Goal: Task Accomplishment & Management: Manage account settings

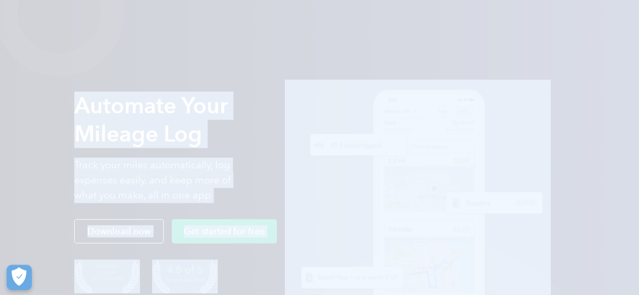
drag, startPoint x: 0, startPoint y: 0, endPoint x: 222, endPoint y: 116, distance: 250.6
click at [222, 116] on div "Automate Your Mileage Log Track your miles automatically, log expenses easily, …" at bounding box center [319, 214] width 491 height 299
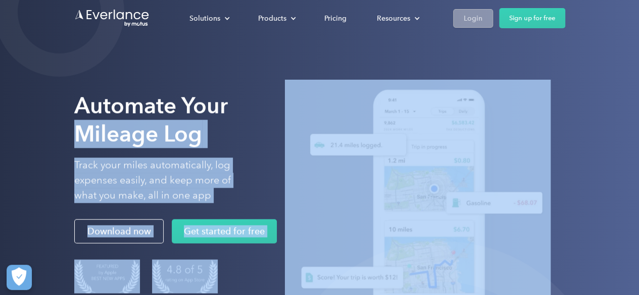
click at [465, 23] on div "Login" at bounding box center [473, 18] width 19 height 13
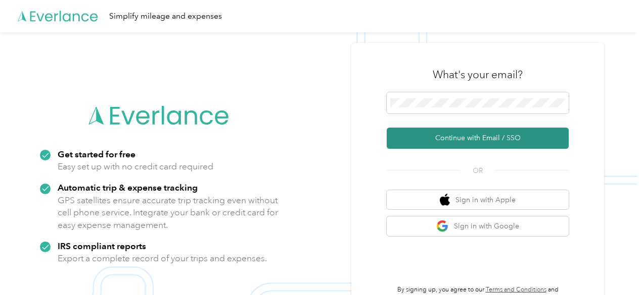
click at [464, 146] on button "Continue with Email / SSO" at bounding box center [477, 138] width 182 height 21
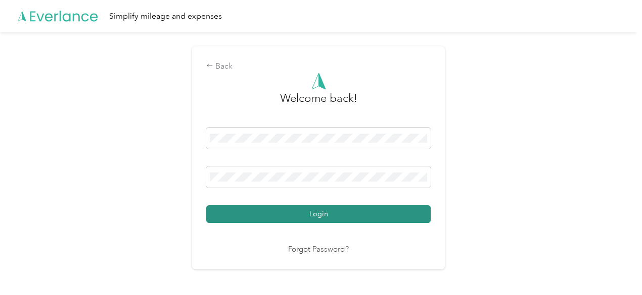
click at [287, 213] on button "Login" at bounding box center [318, 215] width 224 height 18
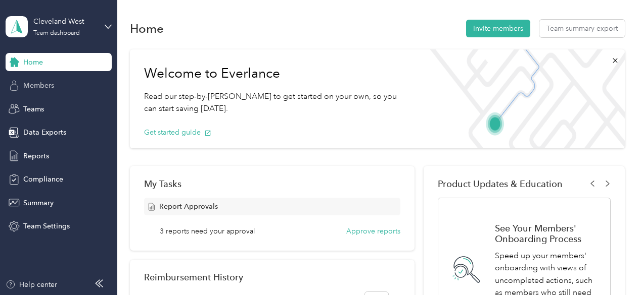
click at [48, 83] on span "Members" at bounding box center [38, 85] width 31 height 11
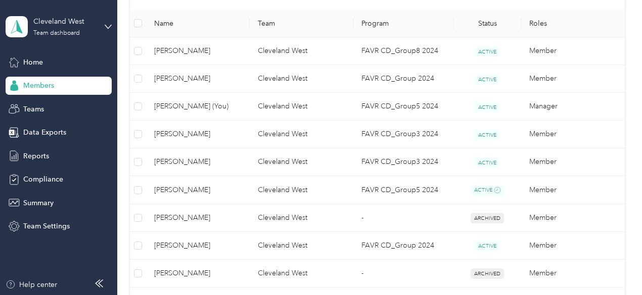
scroll to position [258, 0]
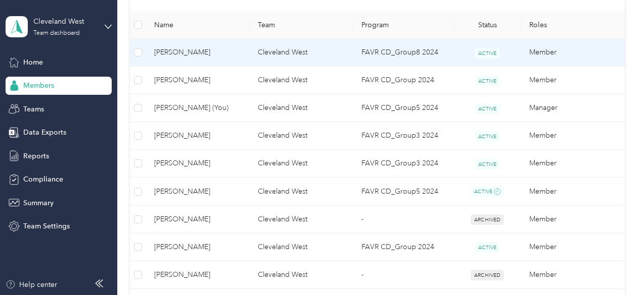
click at [209, 57] on span "[PERSON_NAME]" at bounding box center [197, 52] width 87 height 11
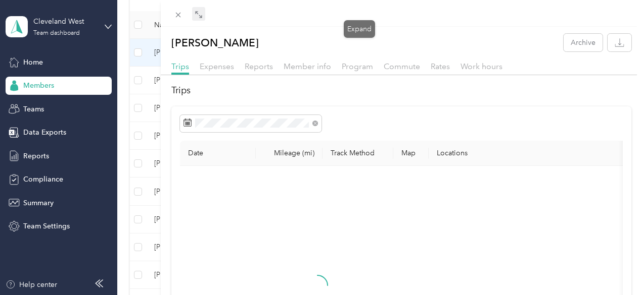
click at [203, 15] on icon at bounding box center [198, 15] width 8 height 8
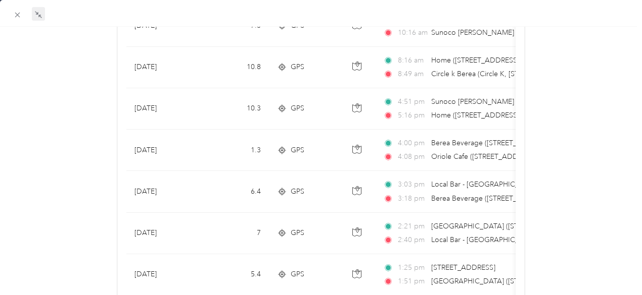
scroll to position [363, 0]
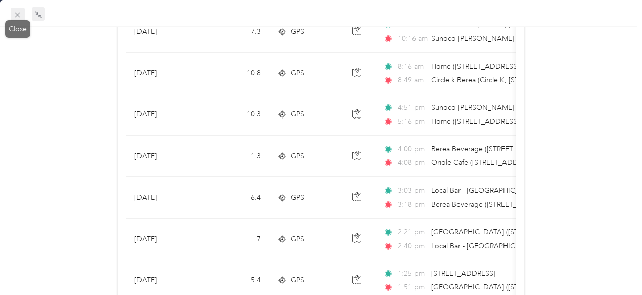
click at [12, 16] on span at bounding box center [18, 15] width 14 height 14
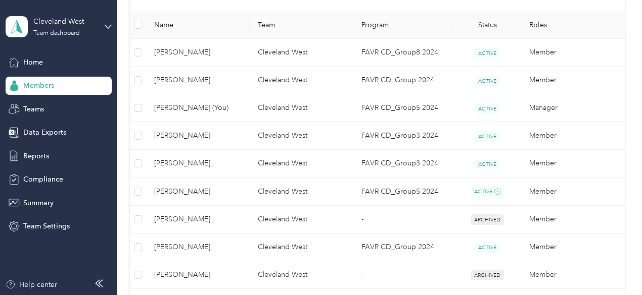
scroll to position [216, 0]
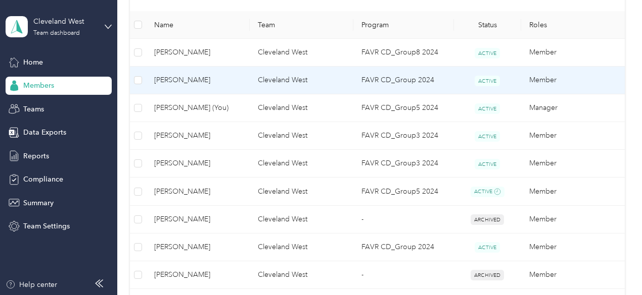
click at [185, 83] on span "[PERSON_NAME]" at bounding box center [197, 80] width 87 height 11
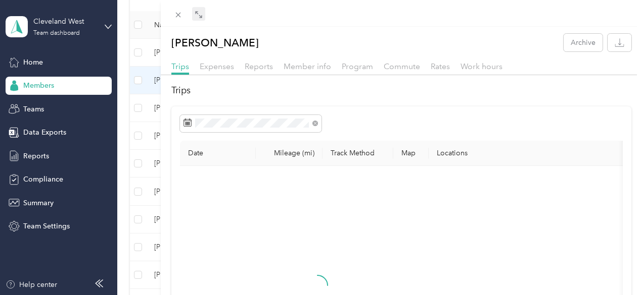
click at [203, 13] on icon at bounding box center [198, 15] width 8 height 8
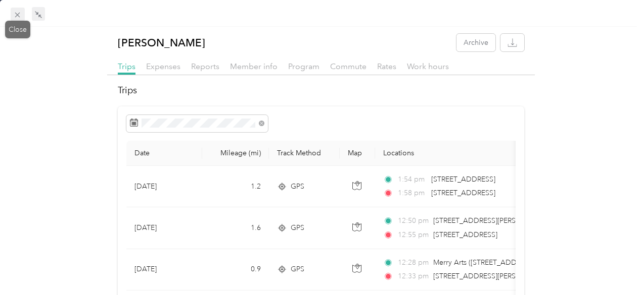
click at [21, 15] on icon at bounding box center [17, 15] width 9 height 9
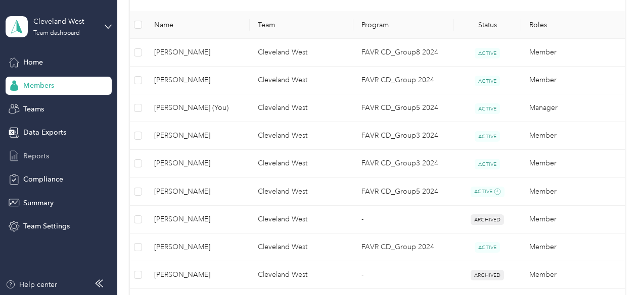
click at [41, 157] on span "Reports" at bounding box center [36, 156] width 26 height 11
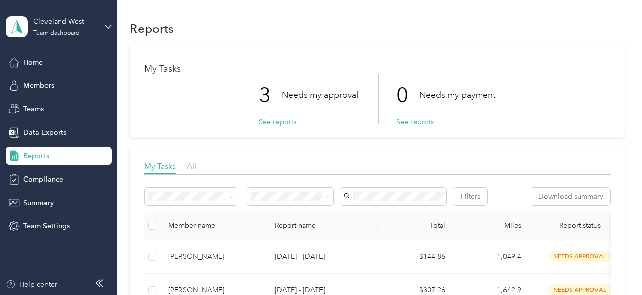
scroll to position [202, 0]
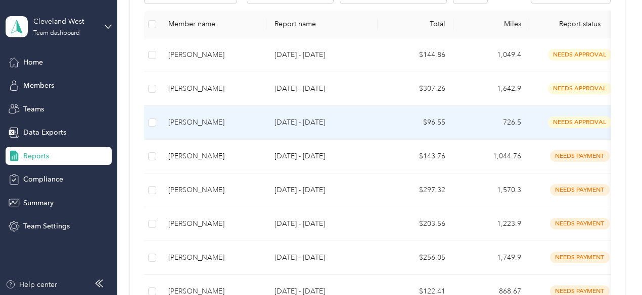
click at [215, 128] on div "[PERSON_NAME]" at bounding box center [213, 122] width 90 height 11
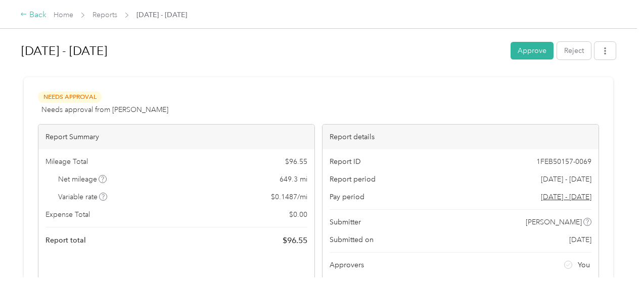
click at [33, 15] on div "Back" at bounding box center [33, 15] width 26 height 12
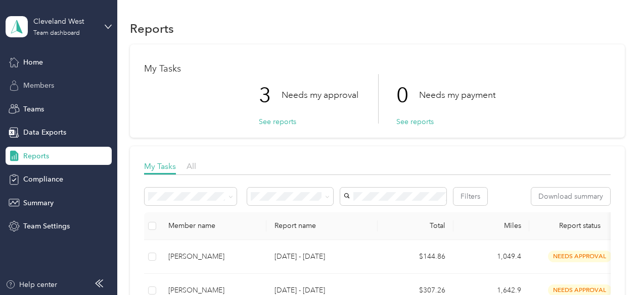
click at [43, 88] on span "Members" at bounding box center [38, 85] width 31 height 11
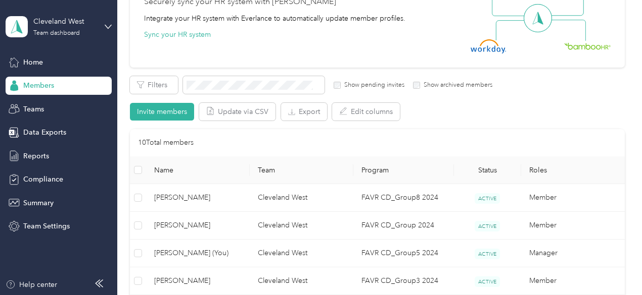
scroll to position [253, 0]
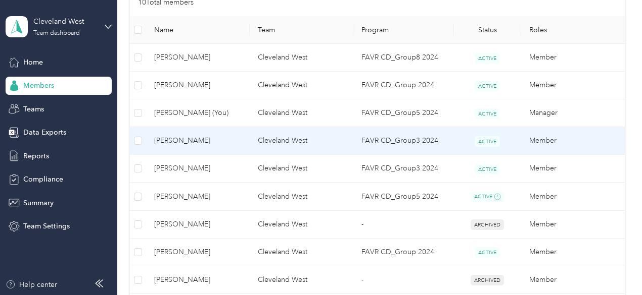
click at [182, 138] on span "[PERSON_NAME]" at bounding box center [197, 140] width 87 height 11
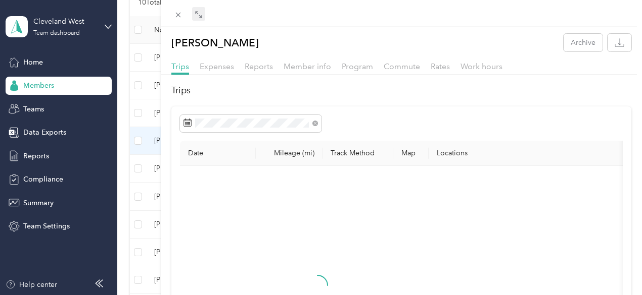
click at [203, 18] on icon at bounding box center [198, 15] width 8 height 8
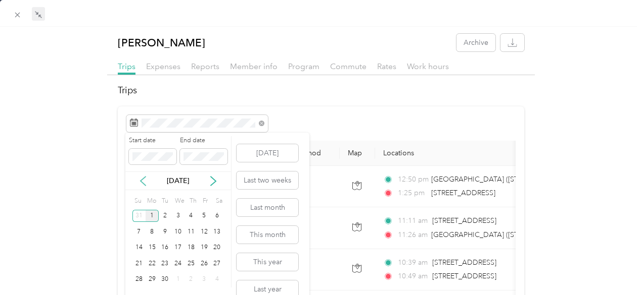
click at [139, 181] on icon at bounding box center [143, 181] width 10 height 10
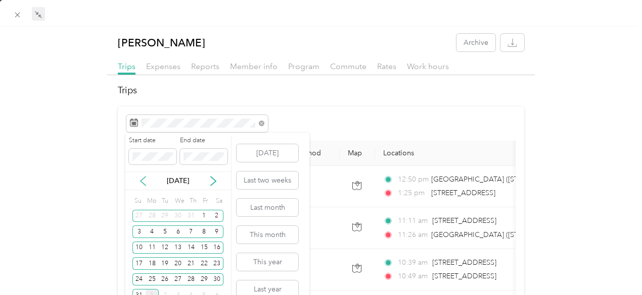
click at [139, 181] on icon at bounding box center [143, 181] width 10 height 10
click at [215, 179] on icon at bounding box center [213, 181] width 10 height 10
click at [202, 215] on div "1" at bounding box center [204, 216] width 13 height 13
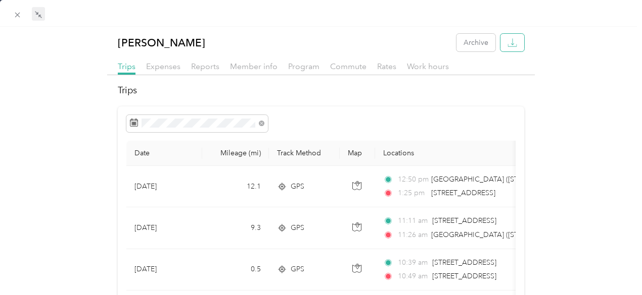
click at [508, 47] on icon "button" at bounding box center [512, 43] width 10 height 10
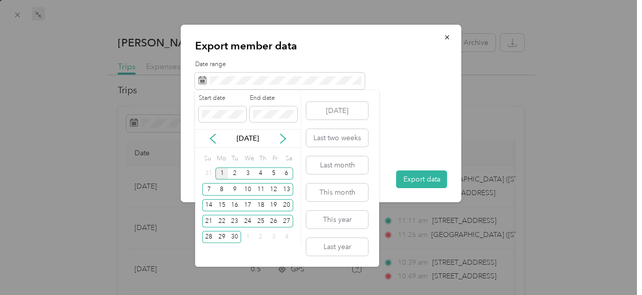
click at [212, 146] on div "Sep 2025" at bounding box center [248, 138] width 106 height 19
click at [212, 141] on icon at bounding box center [212, 138] width 5 height 9
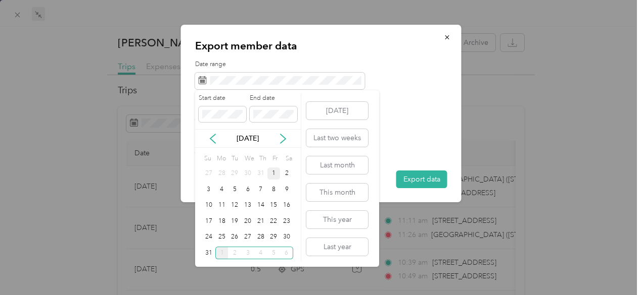
click at [274, 173] on div "1" at bounding box center [273, 174] width 13 height 13
click at [211, 256] on div "31" at bounding box center [208, 253] width 13 height 13
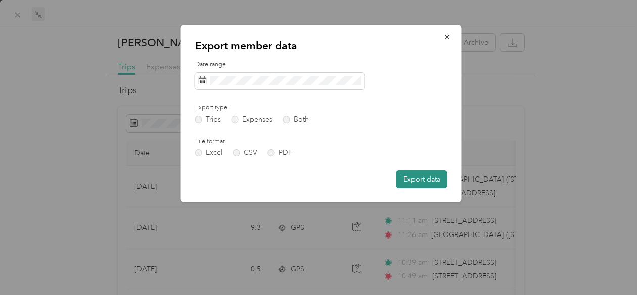
click at [417, 181] on button "Export data" at bounding box center [421, 180] width 51 height 18
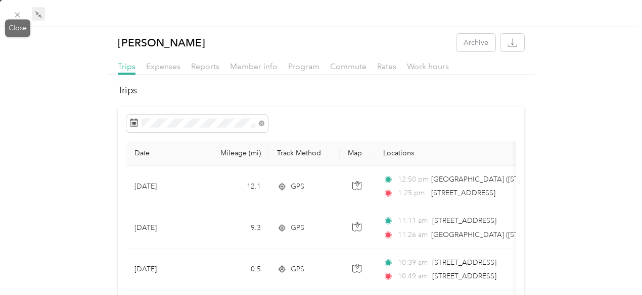
click at [8, 20] on div "Close" at bounding box center [17, 29] width 25 height 18
click at [17, 17] on icon at bounding box center [17, 15] width 9 height 9
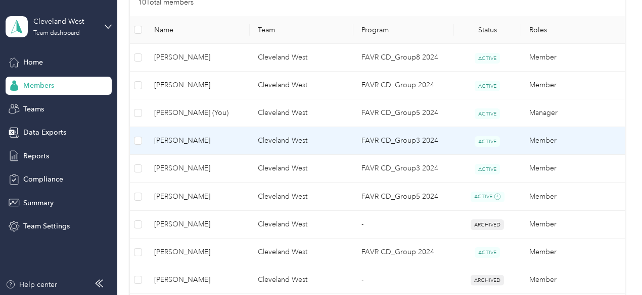
scroll to position [303, 0]
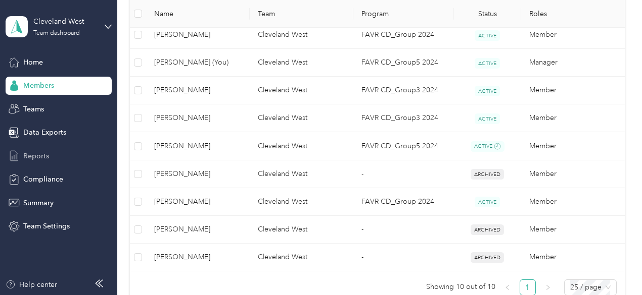
click at [42, 157] on span "Reports" at bounding box center [36, 156] width 26 height 11
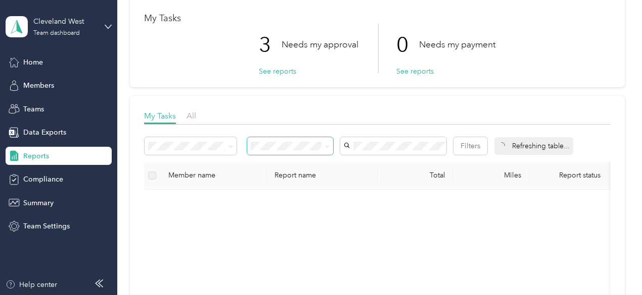
scroll to position [51, 0]
click at [266, 72] on button "See reports" at bounding box center [277, 71] width 37 height 11
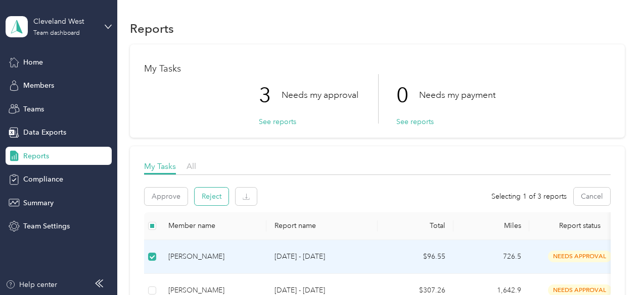
scroll to position [51, 0]
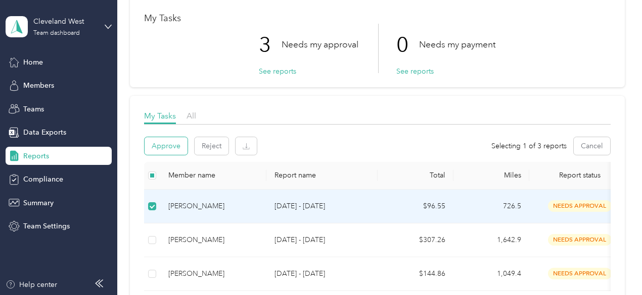
click at [158, 150] on button "Approve" at bounding box center [165, 146] width 43 height 18
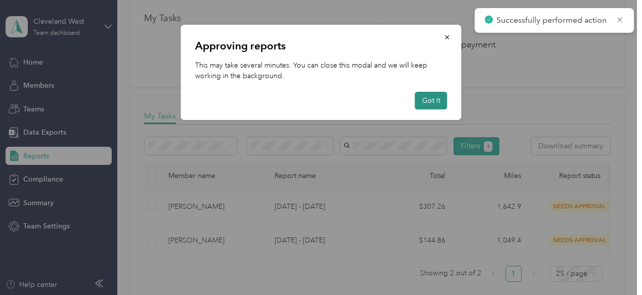
click at [424, 104] on button "Got it" at bounding box center [431, 101] width 32 height 18
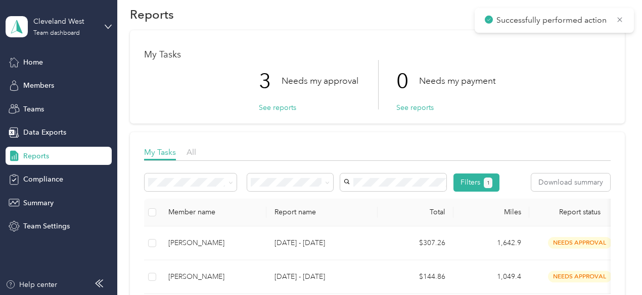
scroll to position [0, 0]
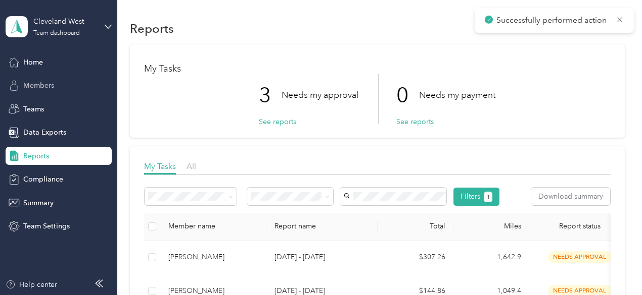
click at [41, 91] on div "Members" at bounding box center [59, 86] width 106 height 18
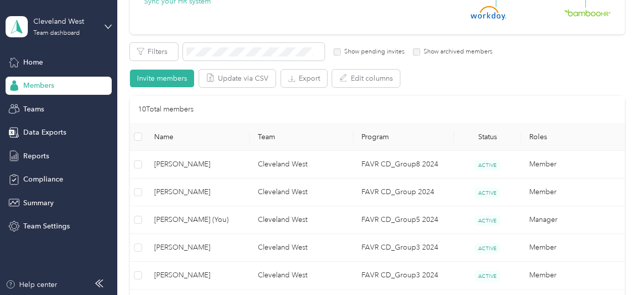
scroll to position [202, 0]
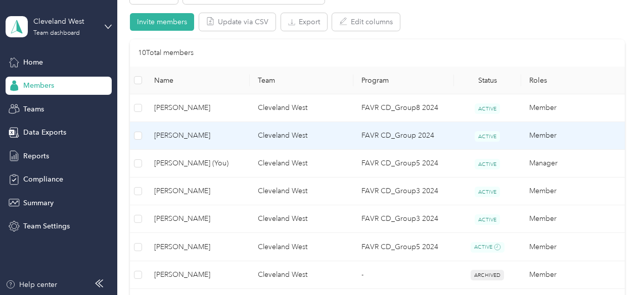
click at [189, 133] on span "[PERSON_NAME]" at bounding box center [197, 135] width 87 height 11
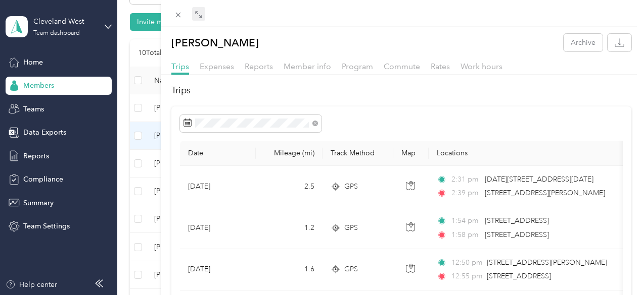
click at [203, 18] on icon at bounding box center [198, 15] width 8 height 8
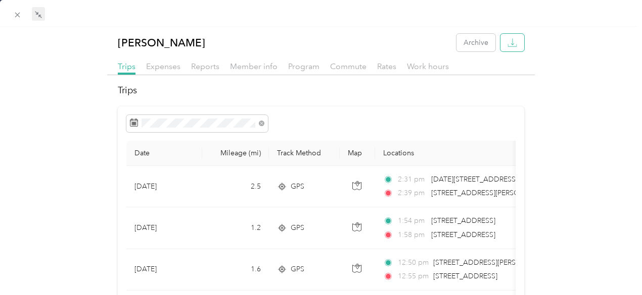
click at [515, 45] on button "button" at bounding box center [512, 43] width 24 height 18
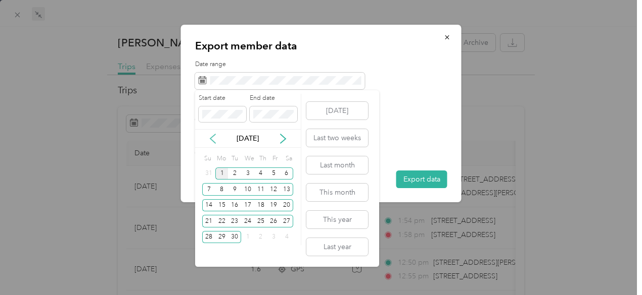
click at [209, 137] on icon at bounding box center [213, 139] width 10 height 10
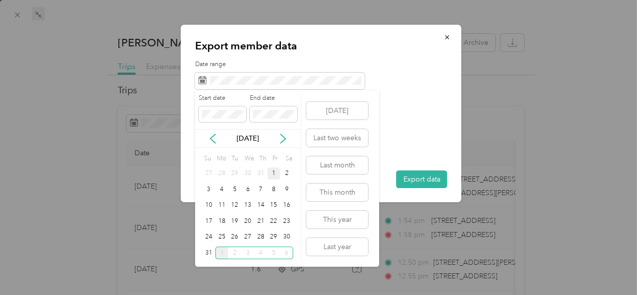
click at [272, 175] on div "1" at bounding box center [273, 174] width 13 height 13
click at [206, 260] on div "31" at bounding box center [208, 253] width 13 height 16
click at [214, 249] on div "31" at bounding box center [208, 253] width 13 height 13
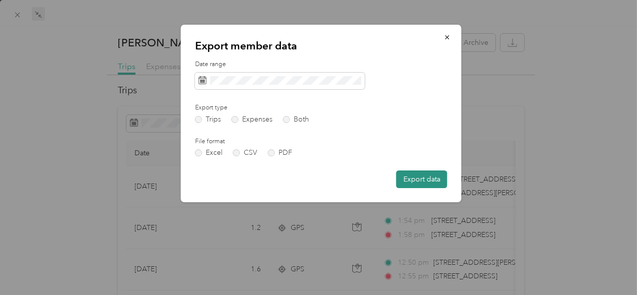
click at [412, 178] on button "Export data" at bounding box center [421, 180] width 51 height 18
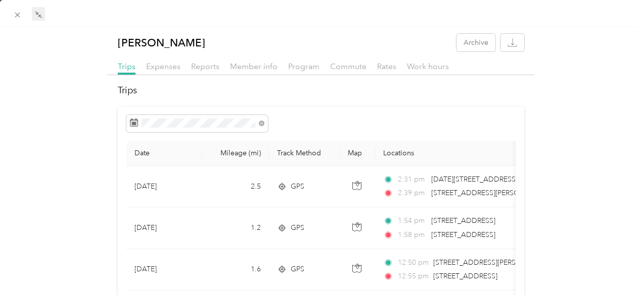
click at [15, 16] on icon at bounding box center [17, 15] width 9 height 9
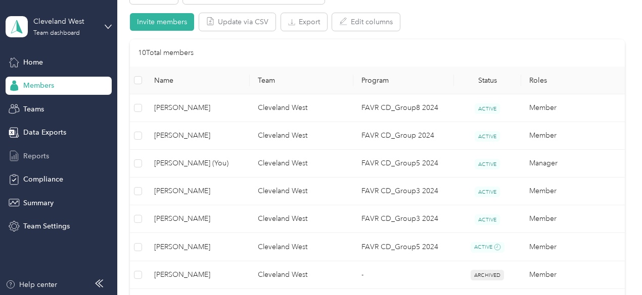
click at [22, 155] on div "Reports" at bounding box center [59, 156] width 106 height 18
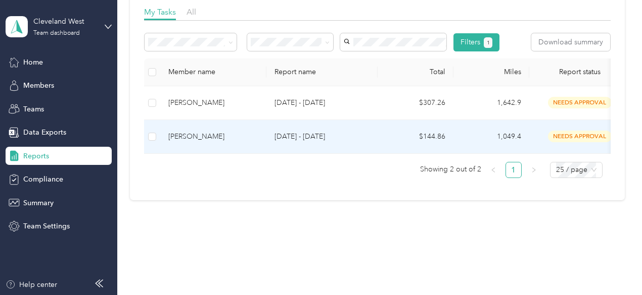
scroll to position [145, 0]
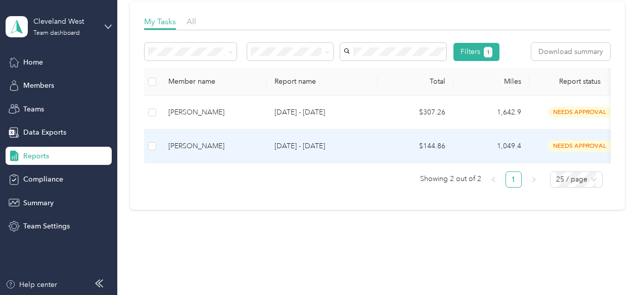
click at [158, 164] on td at bounding box center [152, 147] width 16 height 34
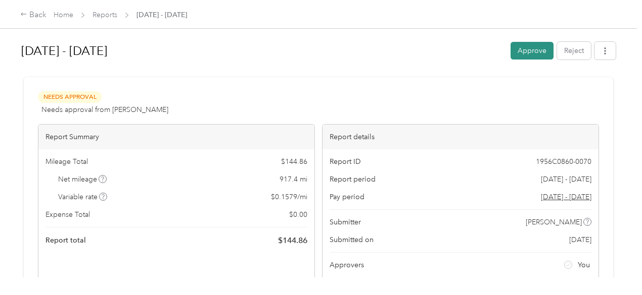
click at [519, 54] on button "Approve" at bounding box center [531, 51] width 43 height 18
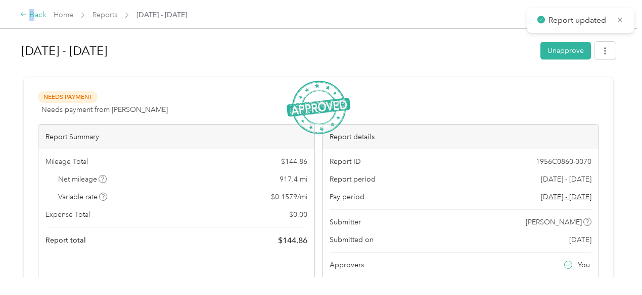
click at [32, 16] on div "Back" at bounding box center [33, 15] width 26 height 12
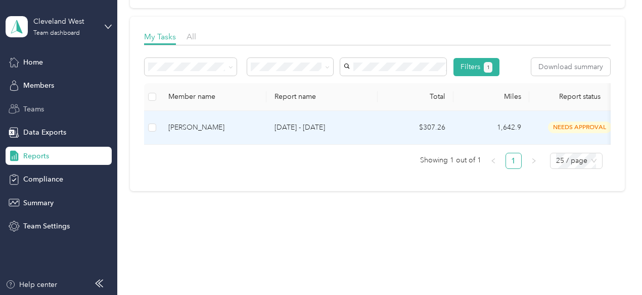
scroll to position [10, 0]
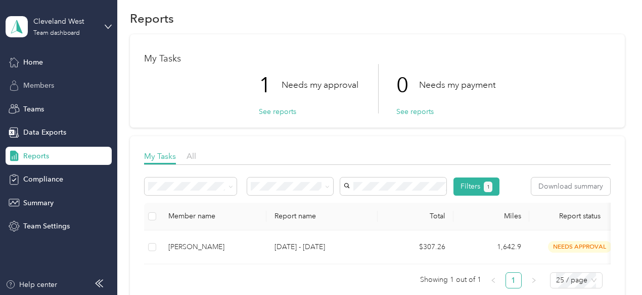
click at [40, 88] on span "Members" at bounding box center [38, 85] width 31 height 11
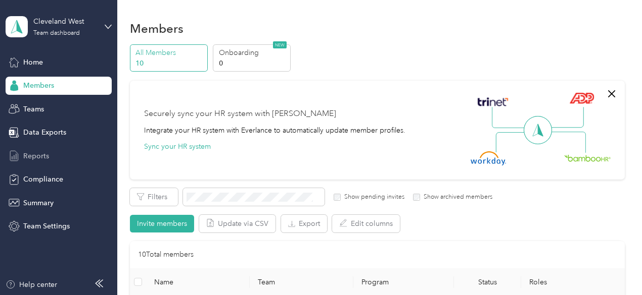
click at [40, 160] on span "Reports" at bounding box center [36, 156] width 26 height 11
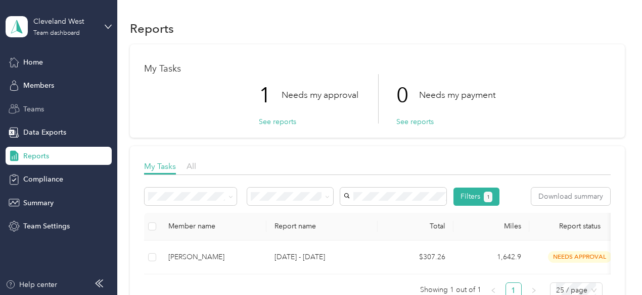
click at [35, 111] on span "Teams" at bounding box center [33, 109] width 21 height 11
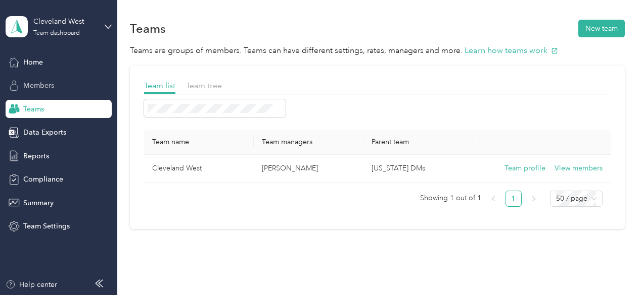
click at [62, 84] on div "Members" at bounding box center [59, 86] width 106 height 18
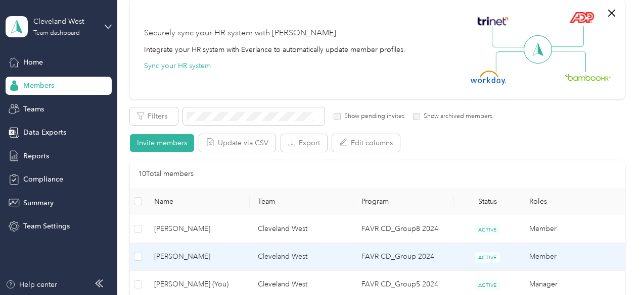
scroll to position [152, 0]
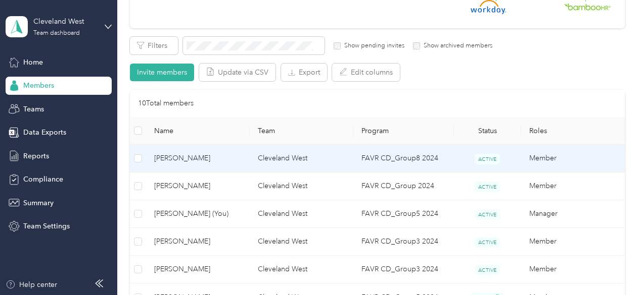
click at [172, 156] on span "[PERSON_NAME]" at bounding box center [197, 158] width 87 height 11
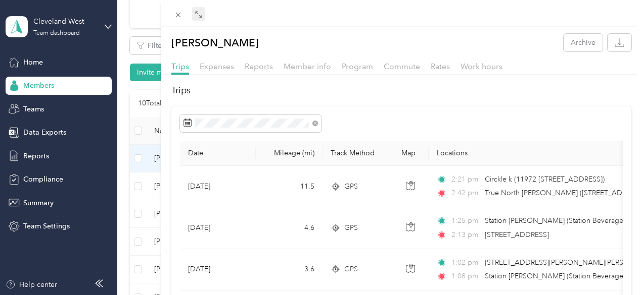
click at [203, 17] on icon at bounding box center [198, 15] width 8 height 8
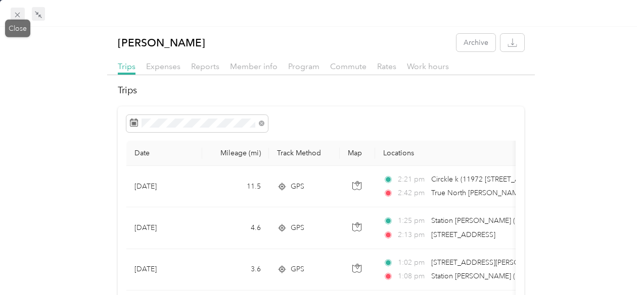
click at [17, 17] on icon at bounding box center [17, 15] width 9 height 9
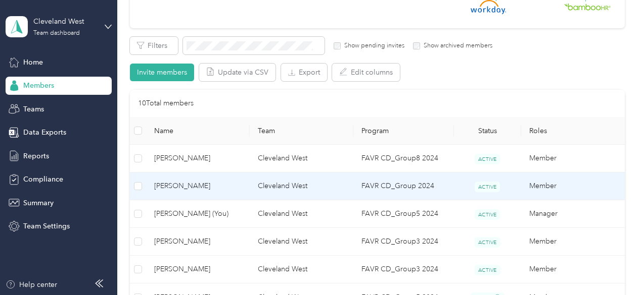
click at [186, 188] on span "[PERSON_NAME]" at bounding box center [197, 186] width 87 height 11
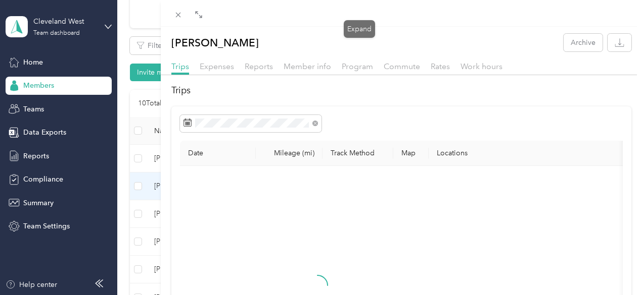
click at [199, 14] on icon at bounding box center [196, 12] width 3 height 3
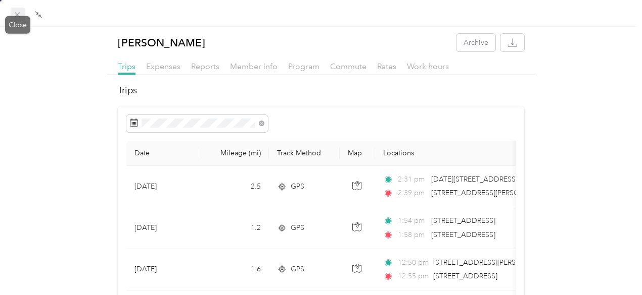
click at [11, 18] on span at bounding box center [18, 15] width 14 height 14
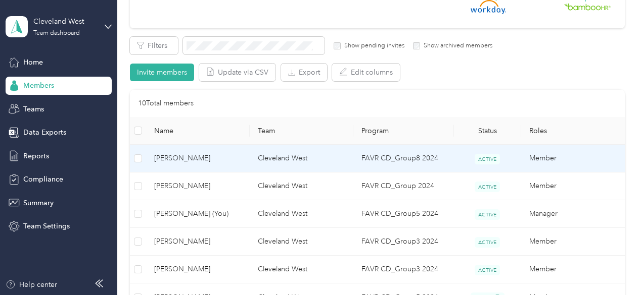
click at [155, 160] on span "[PERSON_NAME]" at bounding box center [197, 158] width 87 height 11
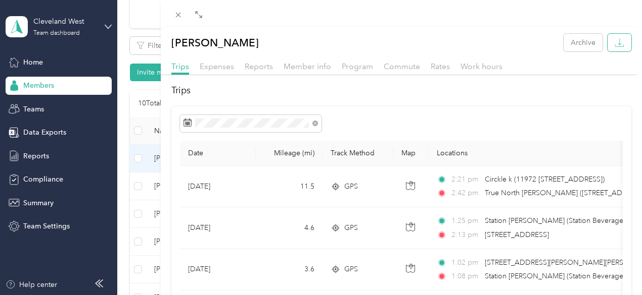
click at [616, 41] on icon "button" at bounding box center [619, 43] width 10 height 10
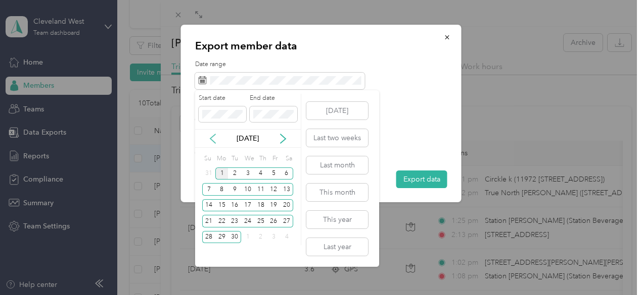
click at [214, 138] on icon at bounding box center [213, 139] width 10 height 10
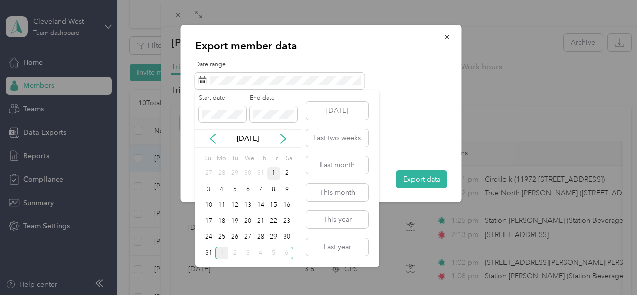
click at [271, 174] on div "1" at bounding box center [273, 174] width 13 height 13
click at [207, 253] on div "31" at bounding box center [208, 253] width 13 height 13
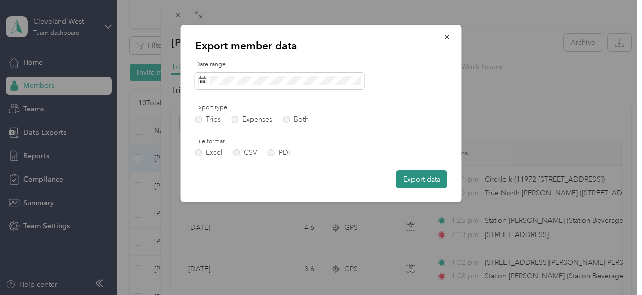
click at [432, 179] on button "Export data" at bounding box center [421, 180] width 51 height 18
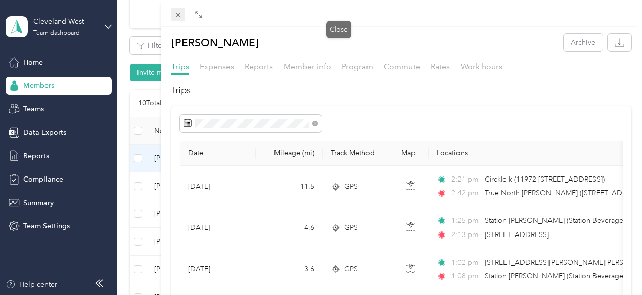
click at [185, 17] on span at bounding box center [178, 15] width 14 height 14
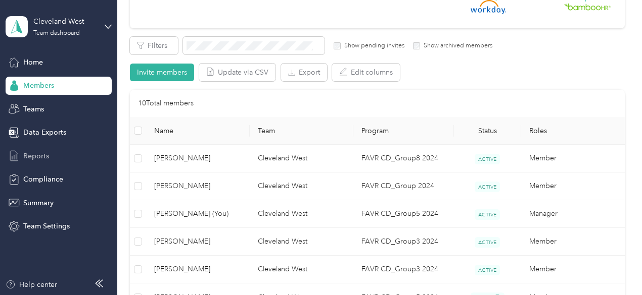
click at [33, 158] on span "Reports" at bounding box center [36, 156] width 26 height 11
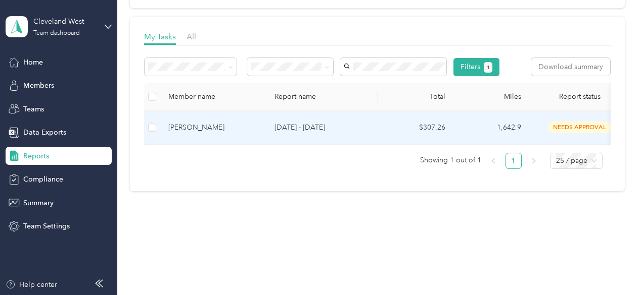
click at [158, 130] on td at bounding box center [152, 128] width 16 height 34
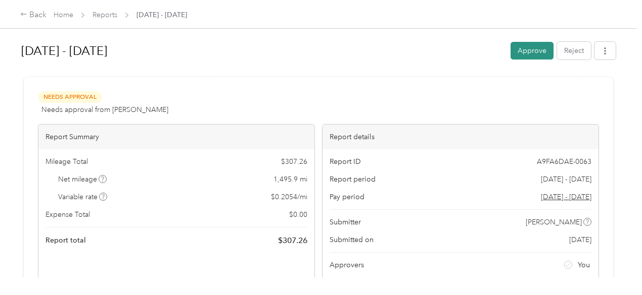
click at [525, 43] on button "Approve" at bounding box center [531, 51] width 43 height 18
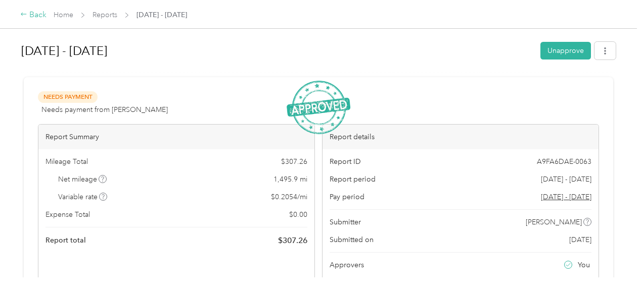
click at [26, 13] on icon at bounding box center [23, 14] width 7 height 7
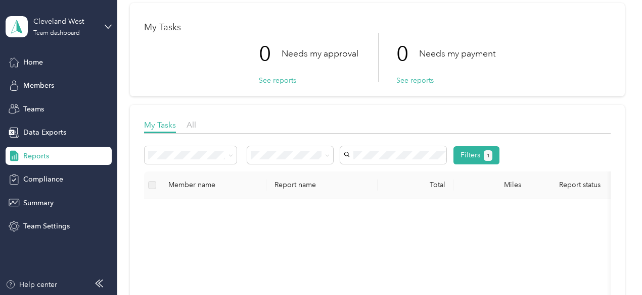
scroll to position [51, 0]
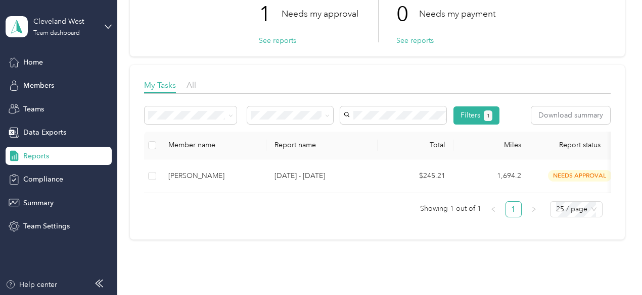
scroll to position [162, 0]
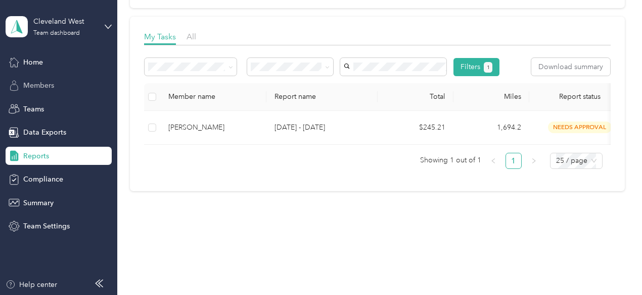
click at [34, 86] on span "Members" at bounding box center [38, 85] width 31 height 11
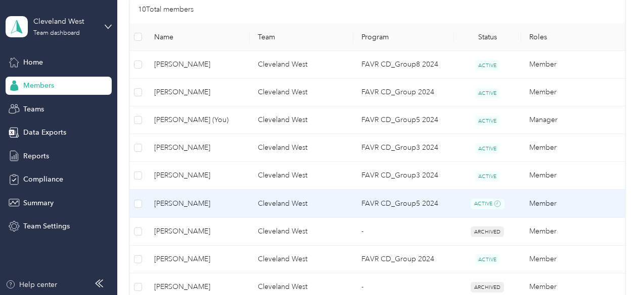
scroll to position [303, 0]
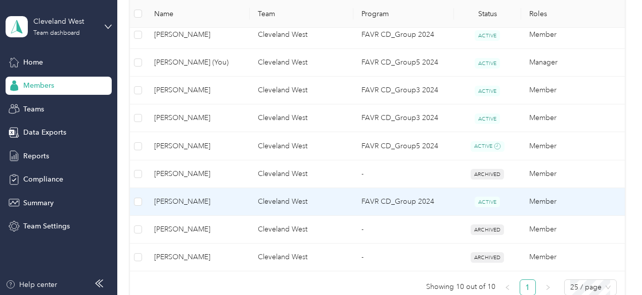
click at [180, 202] on span "[PERSON_NAME]" at bounding box center [197, 201] width 87 height 11
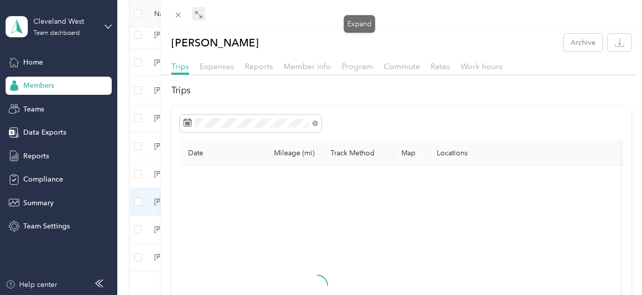
click at [203, 17] on icon at bounding box center [198, 15] width 8 height 8
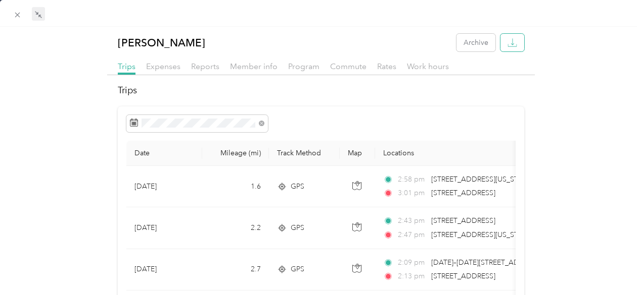
click at [500, 46] on button "button" at bounding box center [512, 43] width 24 height 18
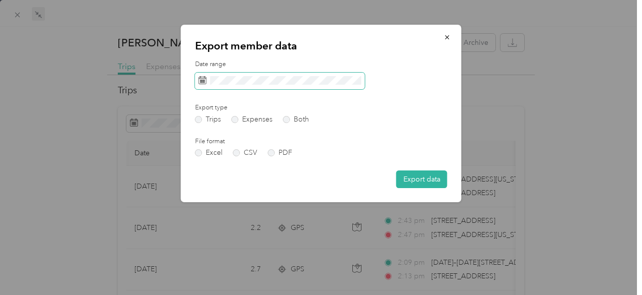
click at [219, 85] on span at bounding box center [280, 81] width 170 height 17
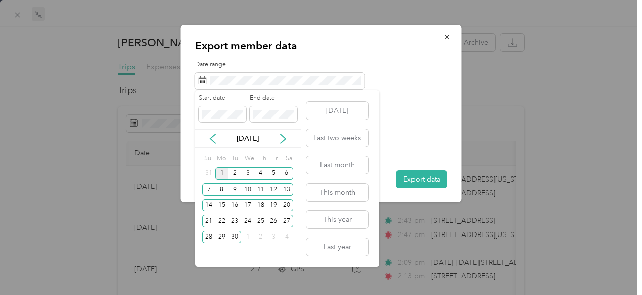
click at [218, 138] on div "Sep 2025" at bounding box center [248, 138] width 106 height 11
click at [210, 139] on icon at bounding box center [212, 138] width 5 height 9
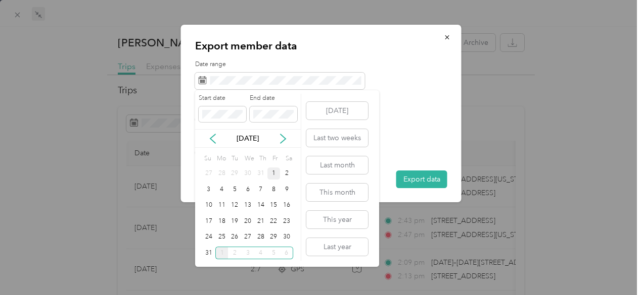
click at [271, 172] on div "1" at bounding box center [273, 174] width 13 height 13
click at [208, 259] on div "31" at bounding box center [208, 253] width 13 height 13
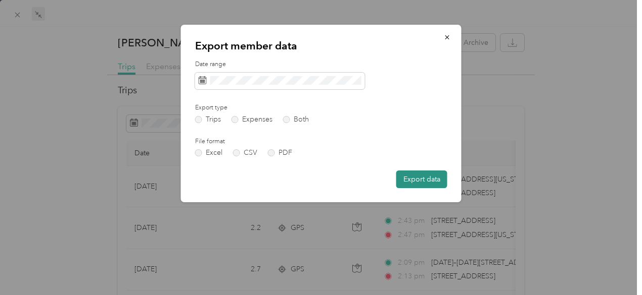
click at [409, 183] on button "Export data" at bounding box center [421, 180] width 51 height 18
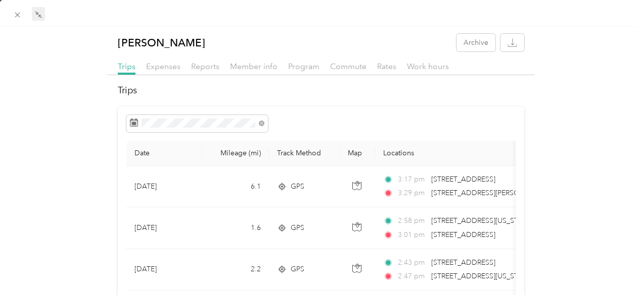
click at [9, 10] on div at bounding box center [321, 13] width 642 height 27
click at [13, 14] on span at bounding box center [18, 15] width 14 height 14
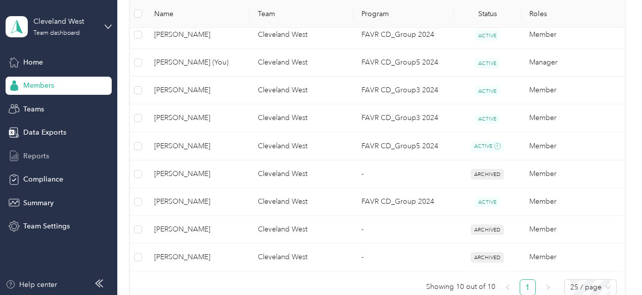
click at [44, 163] on div "Reports" at bounding box center [59, 156] width 106 height 18
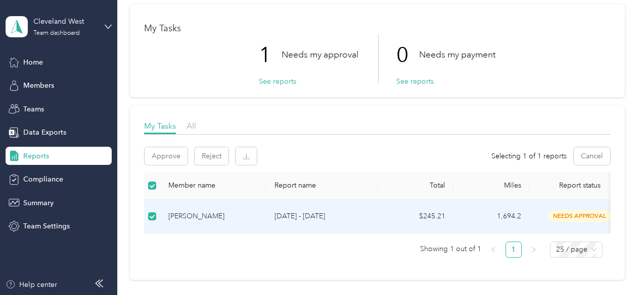
scroll to position [35, 0]
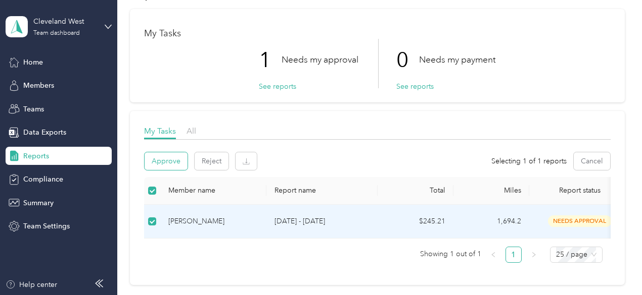
click at [160, 161] on button "Approve" at bounding box center [165, 162] width 43 height 18
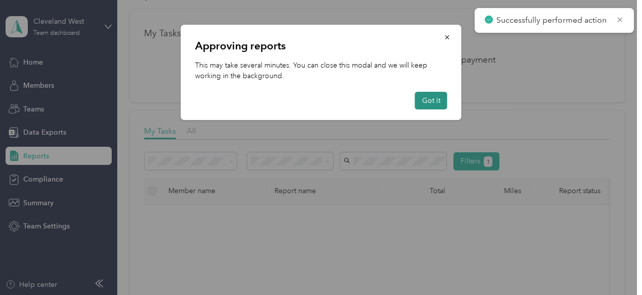
click at [420, 100] on button "Got it" at bounding box center [431, 101] width 32 height 18
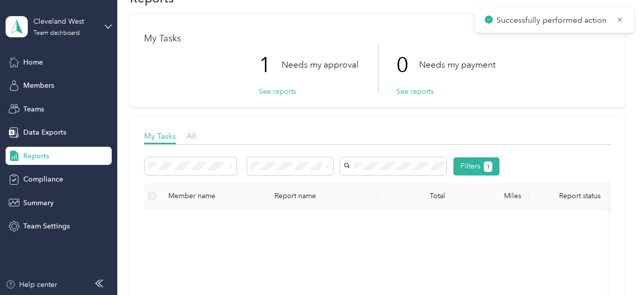
scroll to position [0, 0]
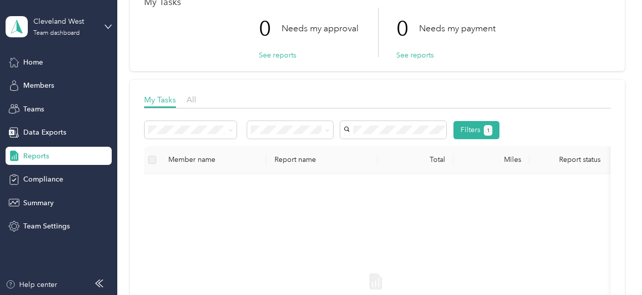
scroll to position [51, 0]
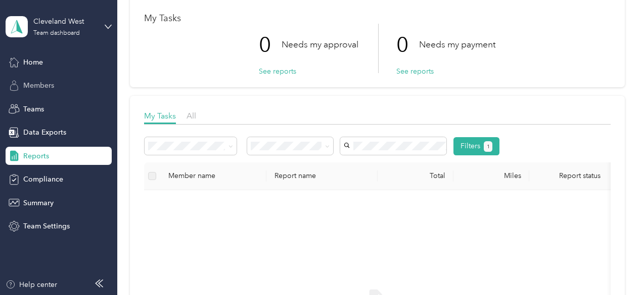
click at [25, 83] on span "Members" at bounding box center [38, 85] width 31 height 11
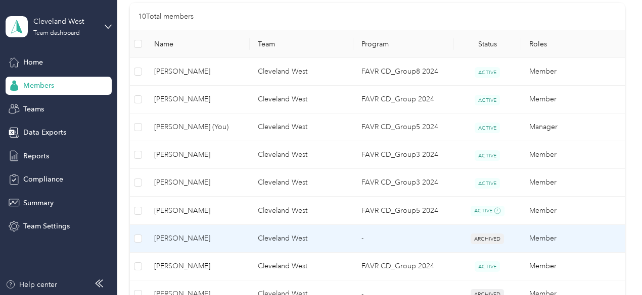
scroll to position [202, 0]
